Goal: Information Seeking & Learning: Learn about a topic

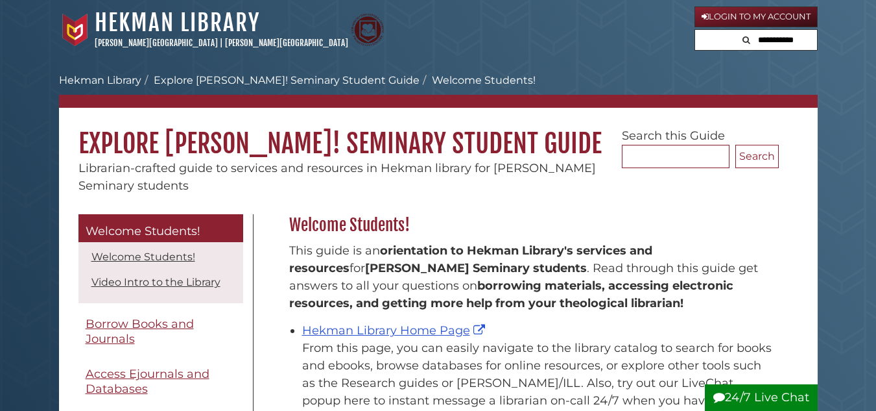
scroll to position [191, 496]
click at [738, 16] on link "Login to My Account" at bounding box center [756, 16] width 123 height 21
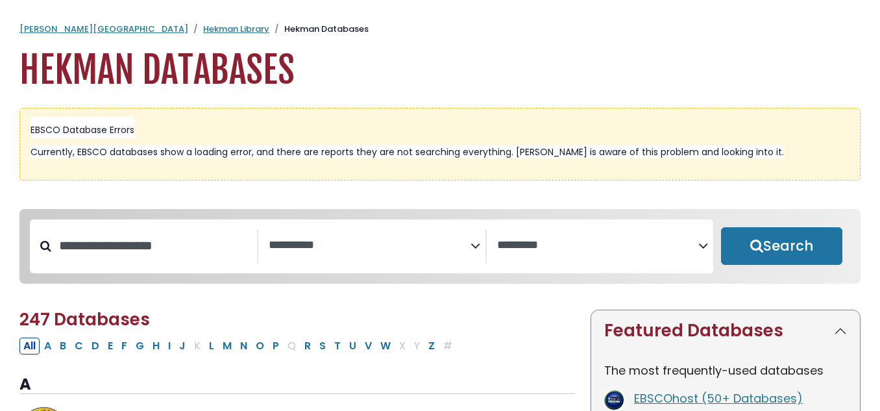
select select "Database Subject Filter"
select select "Database Vendors Filter"
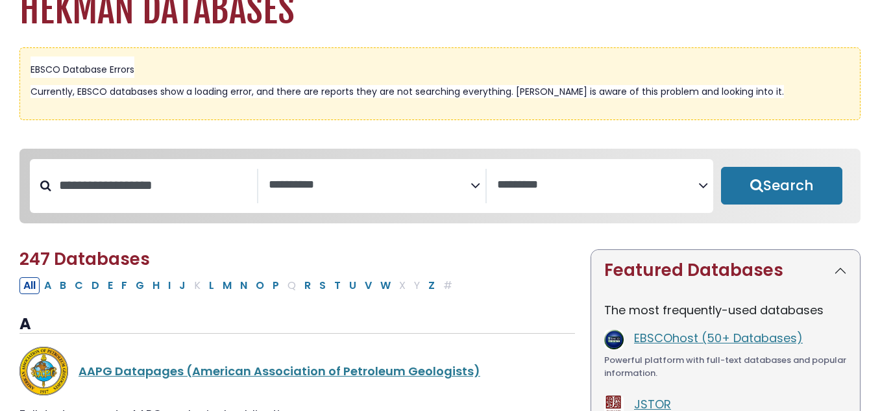
scroll to position [130, 0]
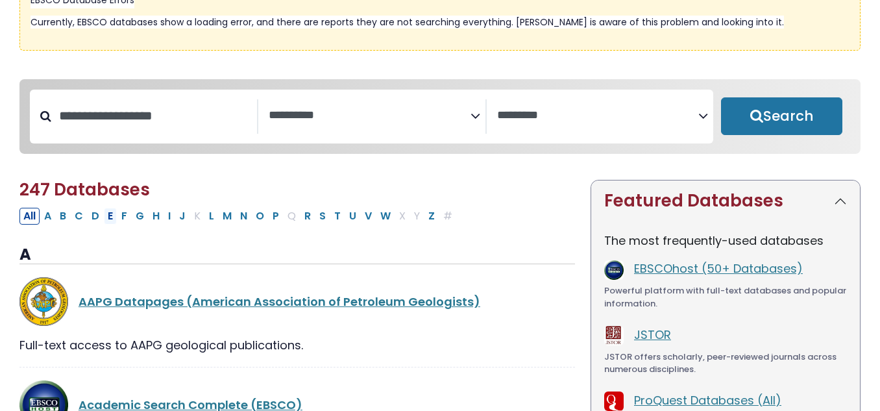
click at [111, 219] on button "E" at bounding box center [110, 216] width 13 height 17
select select "Database Subject Filter"
select select "Database Vendors Filter"
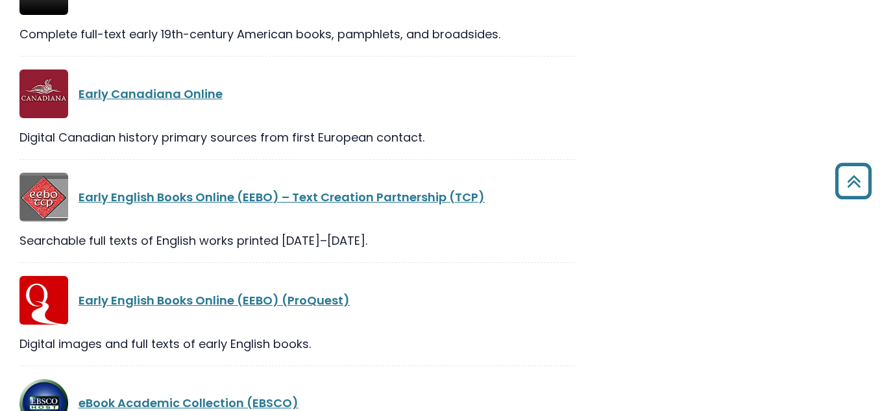
scroll to position [778, 0]
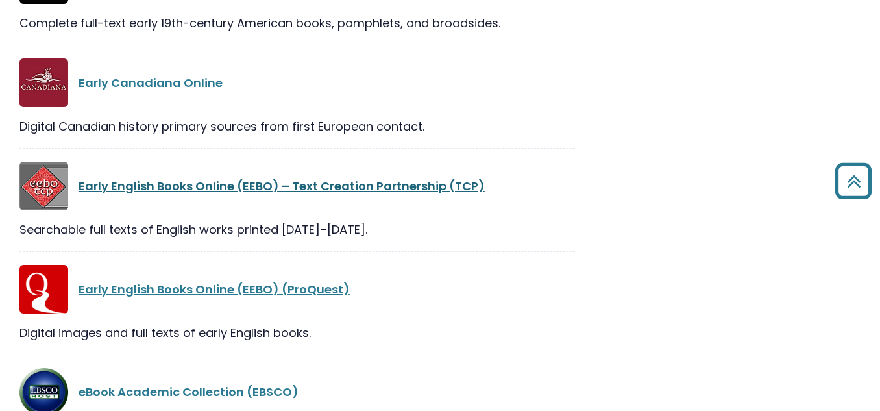
click at [167, 190] on link "Early English Books Online (EEBO) – Text Creation Partnership (TCP)" at bounding box center [281, 186] width 406 height 16
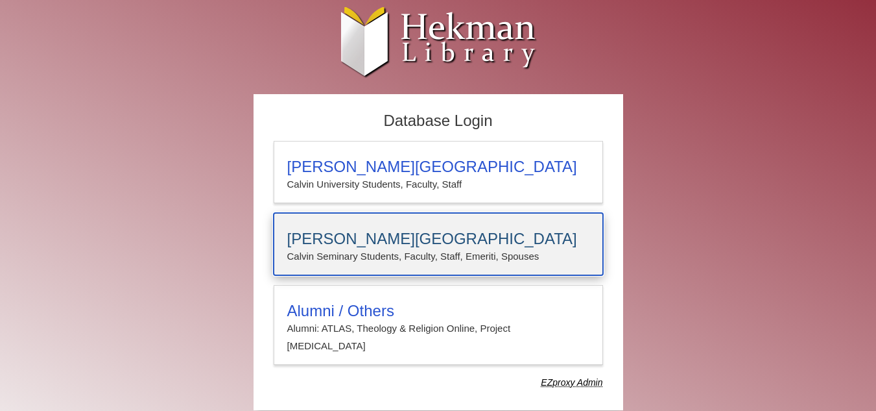
click at [409, 239] on h3 "Calvin Theological Seminary" at bounding box center [438, 239] width 302 height 18
click at [455, 248] on p "Calvin Seminary Students, Faculty, Staff, Emeriti, Spouses" at bounding box center [438, 256] width 302 height 17
